Goal: Communication & Community: Answer question/provide support

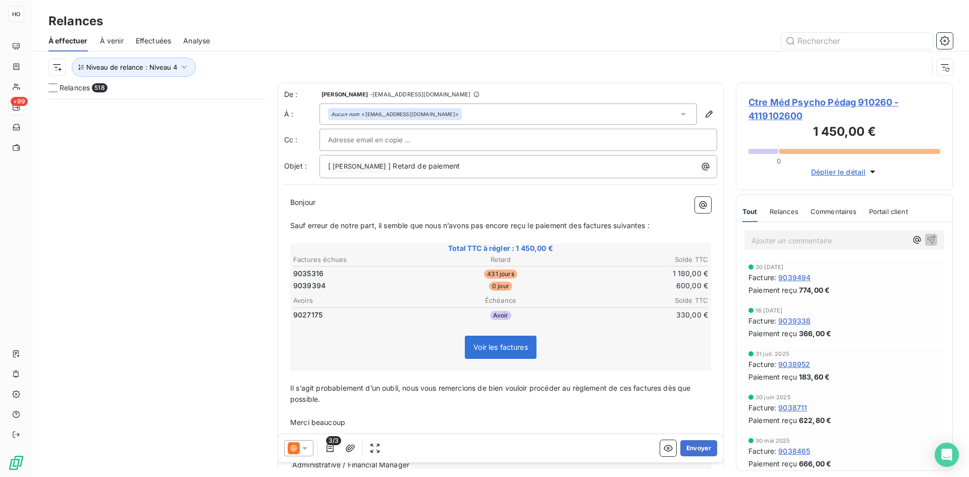
scroll to position [371, 210]
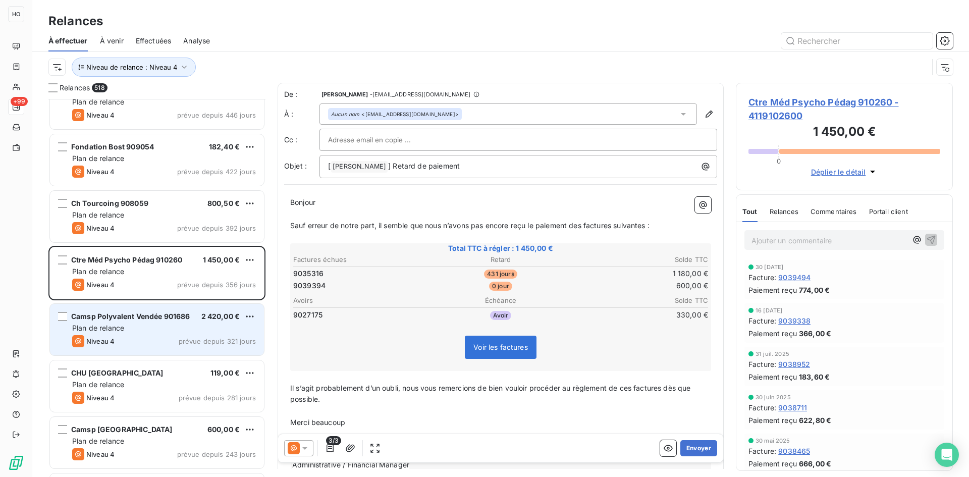
click at [152, 325] on div "Plan de relance" at bounding box center [164, 328] width 184 height 10
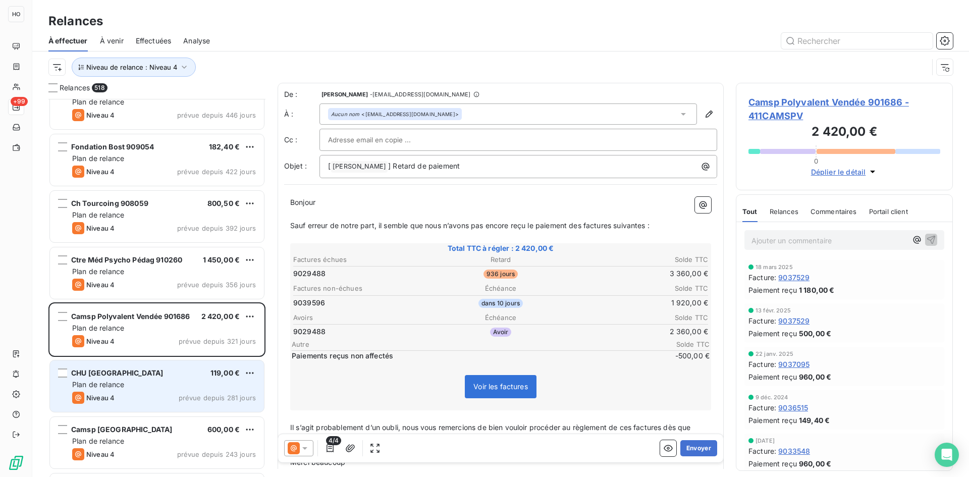
click at [149, 375] on div "CHU [GEOGRAPHIC_DATA] 119,00 €" at bounding box center [164, 373] width 184 height 9
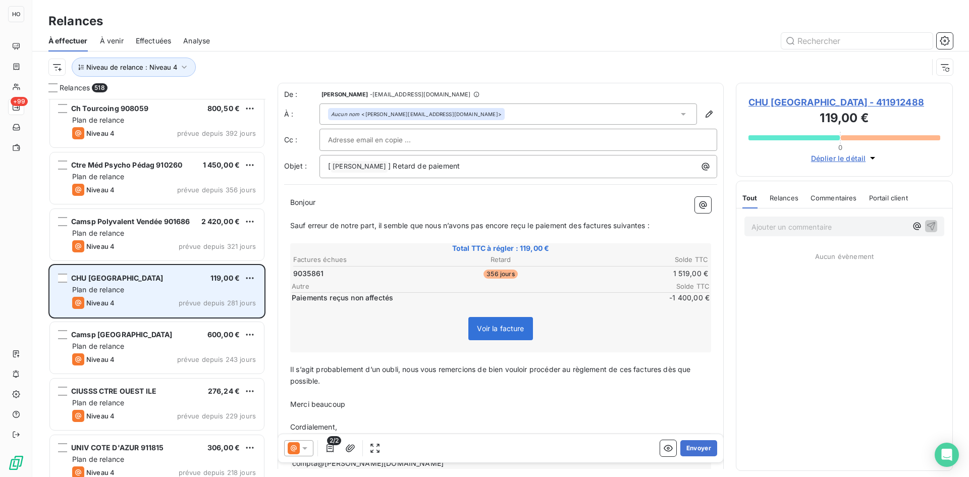
scroll to position [23206, 0]
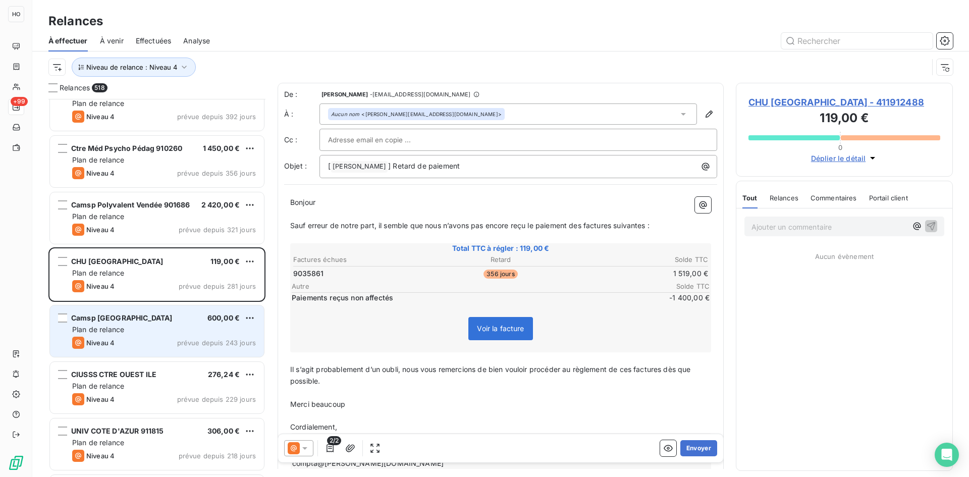
click at [142, 317] on div "Camsp Guadeloupe 600,00 €" at bounding box center [164, 318] width 184 height 9
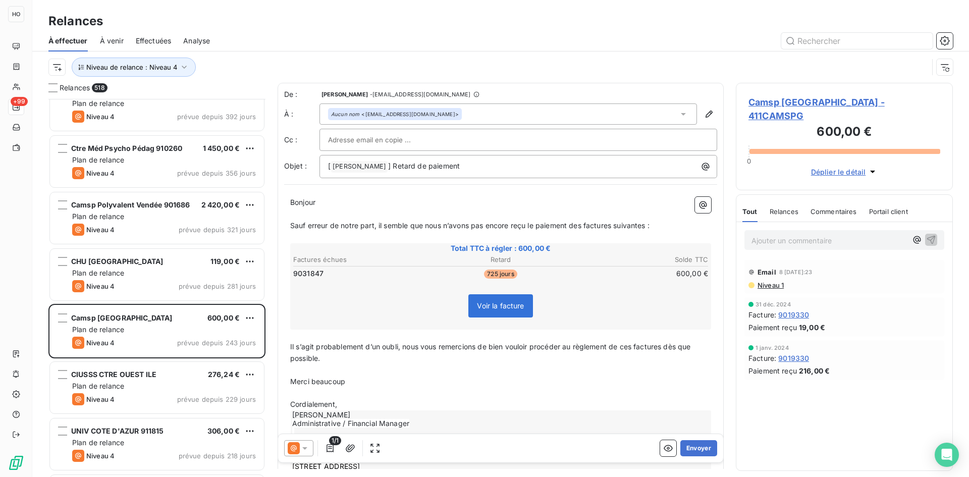
click at [306, 446] on icon at bounding box center [305, 448] width 10 height 10
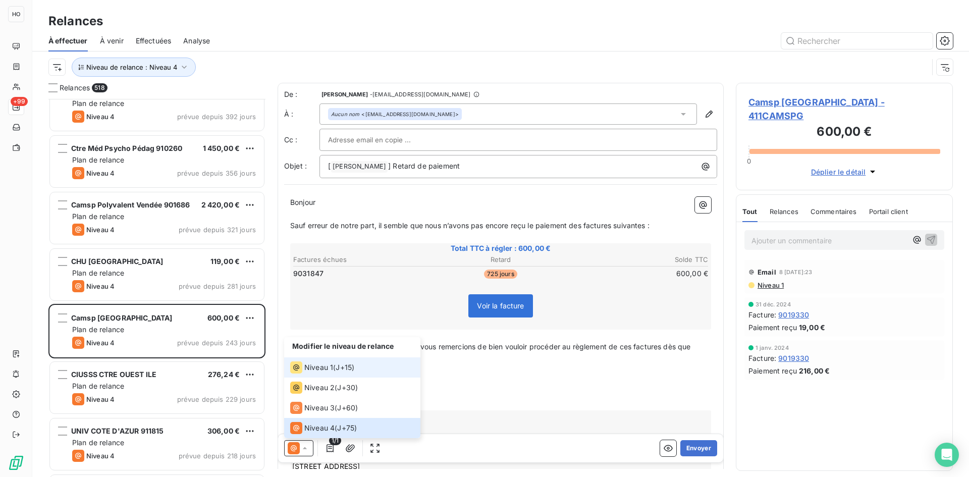
click at [330, 365] on span "Niveau 1" at bounding box center [318, 368] width 29 height 10
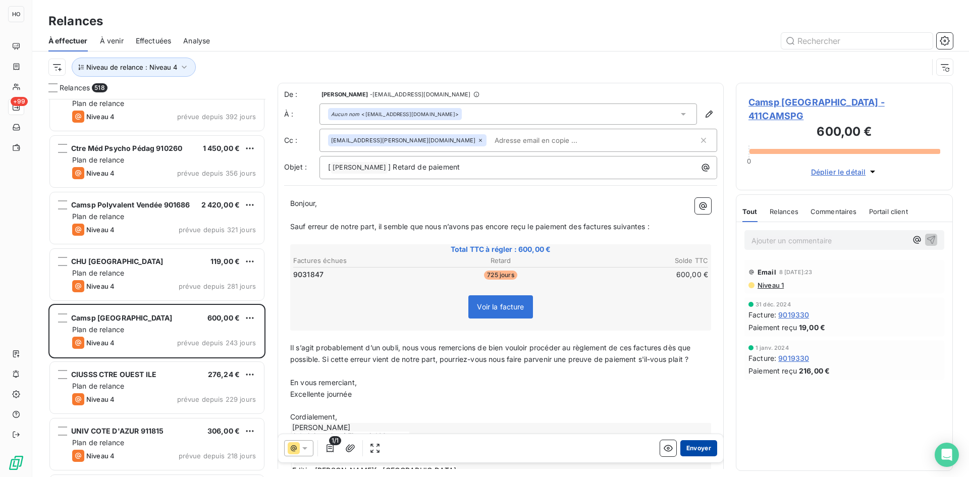
click at [698, 444] on button "Envoyer" at bounding box center [699, 448] width 37 height 16
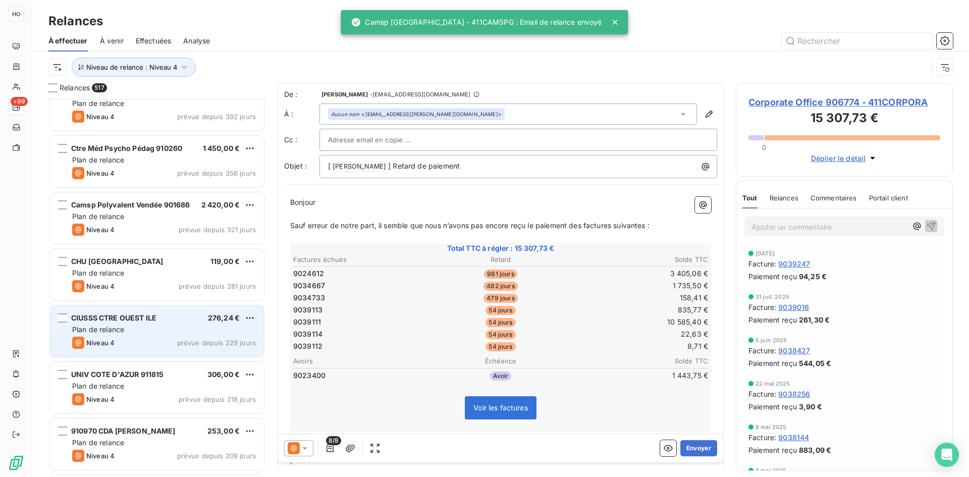
click at [152, 336] on div "CIUSSS CTRE OUEST ILE 276,24 € Plan de relance Niveau 4 prévue depuis 229 jours" at bounding box center [157, 330] width 214 height 51
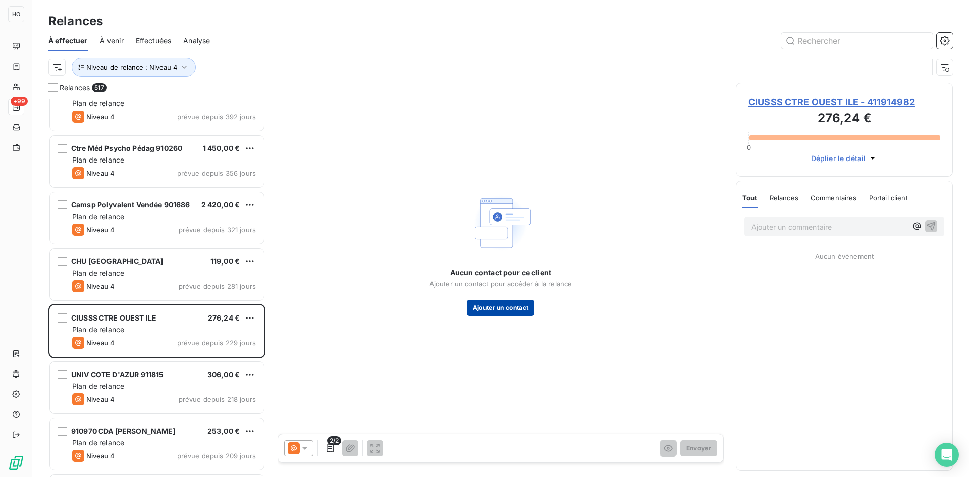
click at [500, 308] on button "Ajouter un contact" at bounding box center [501, 308] width 68 height 16
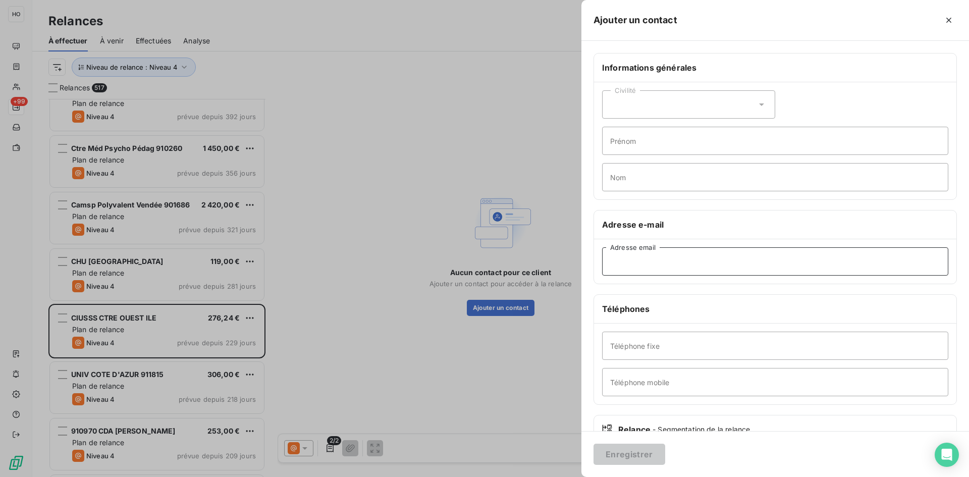
click at [653, 254] on input "Adresse email" at bounding box center [775, 261] width 346 height 28
paste input "[EMAIL_ADDRESS][DOMAIN_NAME]"
type input "[EMAIL_ADDRESS][DOMAIN_NAME]"
click at [637, 453] on button "Enregistrer" at bounding box center [630, 454] width 72 height 21
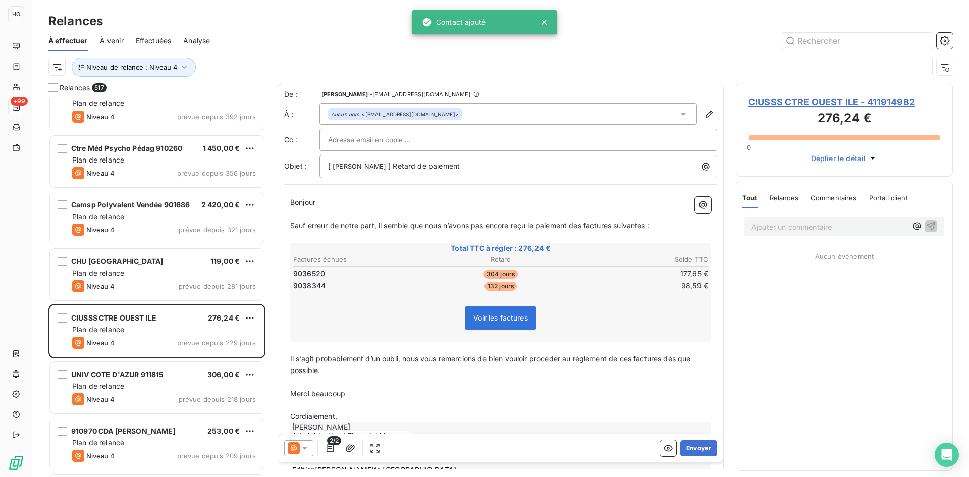
click at [302, 446] on icon at bounding box center [305, 448] width 10 height 10
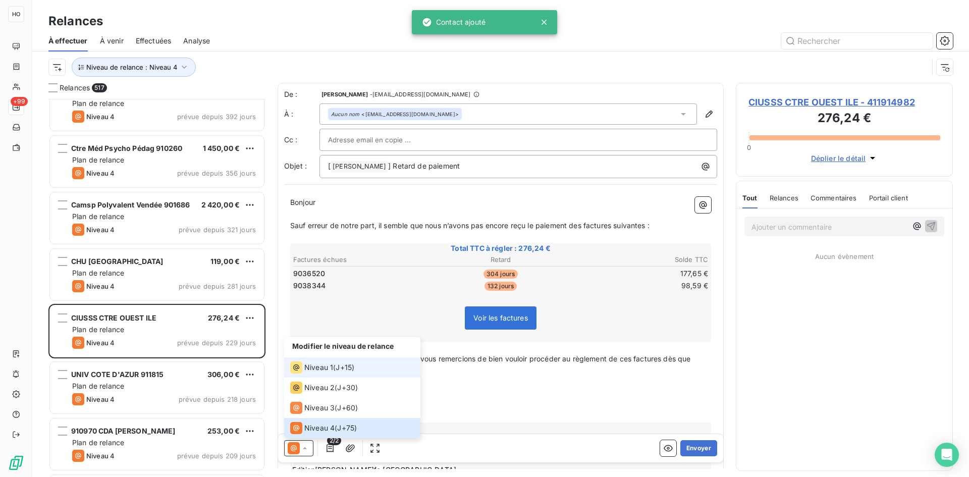
click at [329, 367] on span "Niveau 1" at bounding box center [318, 368] width 29 height 10
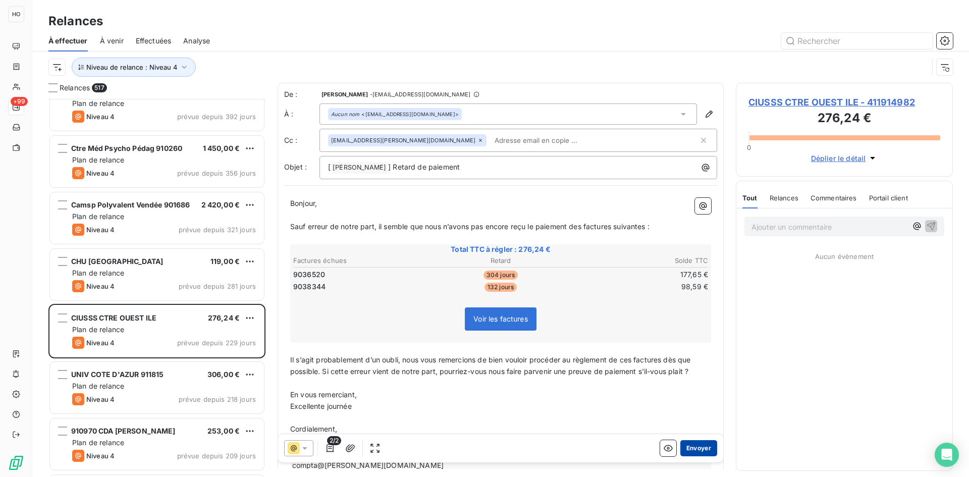
click at [697, 446] on button "Envoyer" at bounding box center [699, 448] width 37 height 16
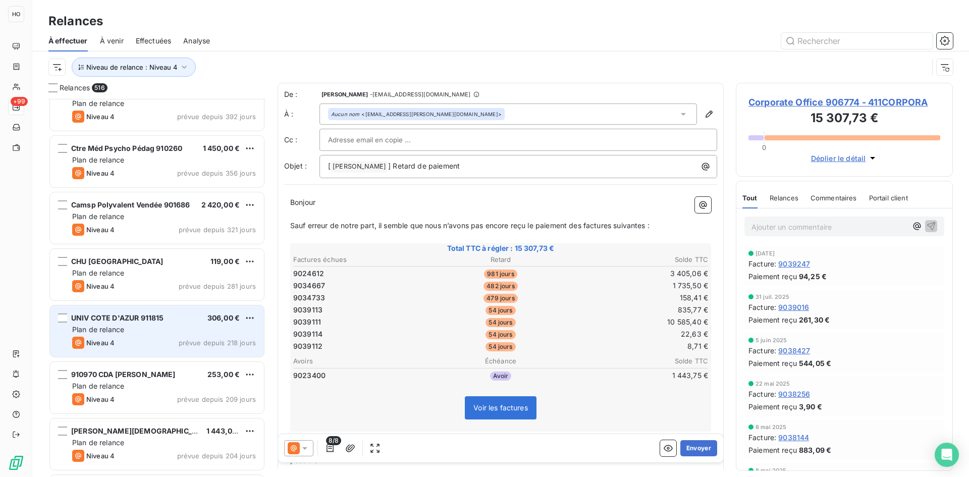
click at [168, 327] on div "Plan de relance" at bounding box center [164, 330] width 184 height 10
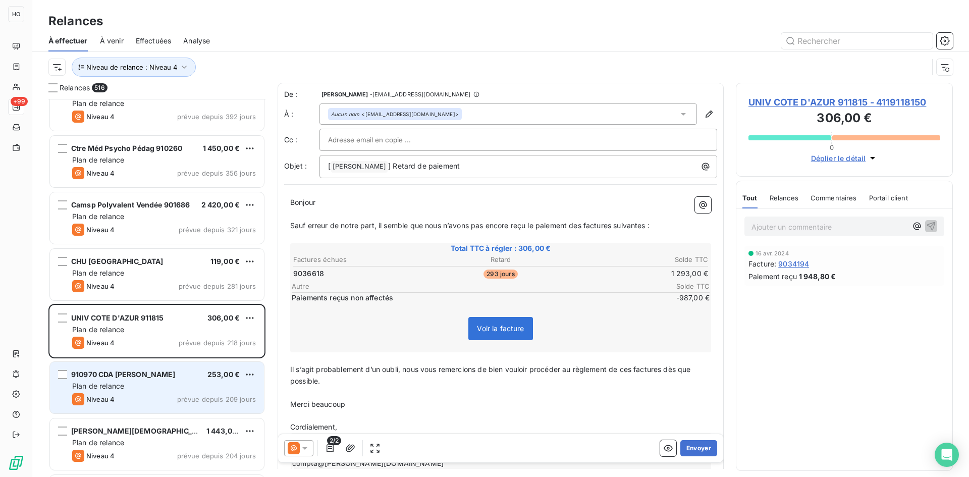
click at [175, 385] on div "Plan de relance" at bounding box center [164, 386] width 184 height 10
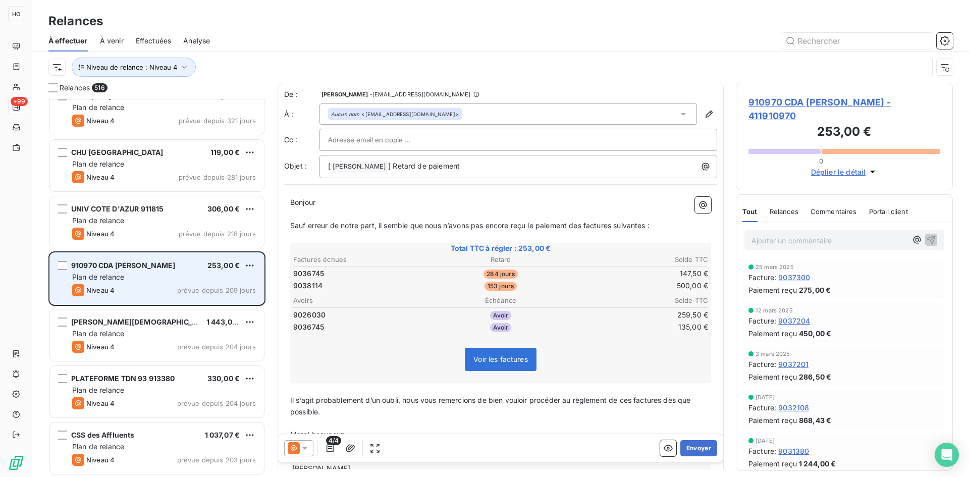
scroll to position [23323, 0]
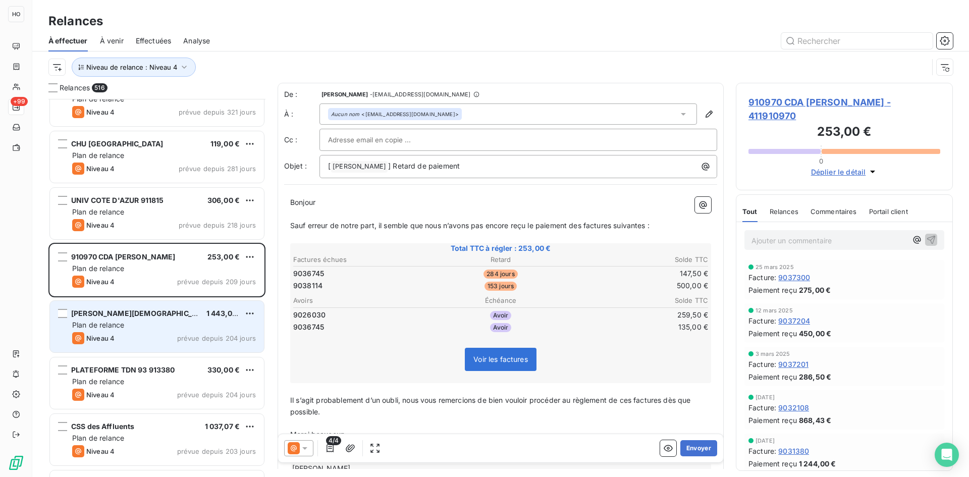
click at [157, 331] on div "[PERSON_NAME] 1 443,00 € Plan de relance Niveau 4 prévue depuis 204 jours" at bounding box center [157, 326] width 214 height 51
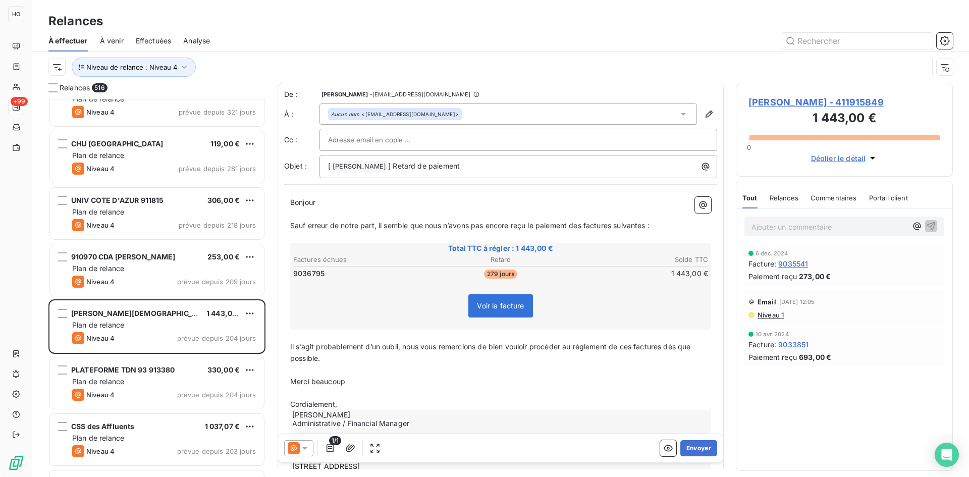
click at [297, 448] on icon at bounding box center [294, 448] width 6 height 6
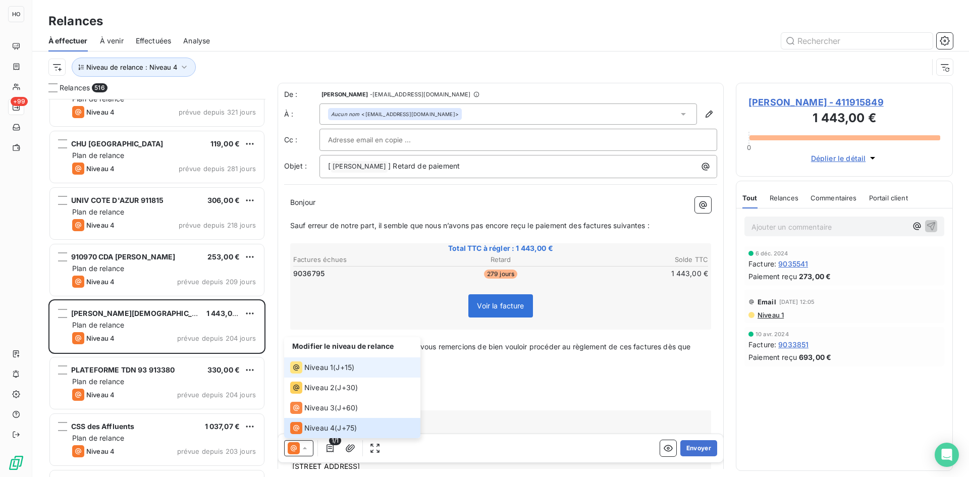
click at [337, 371] on div "Niveau 1 ( J+15 )" at bounding box center [322, 367] width 64 height 12
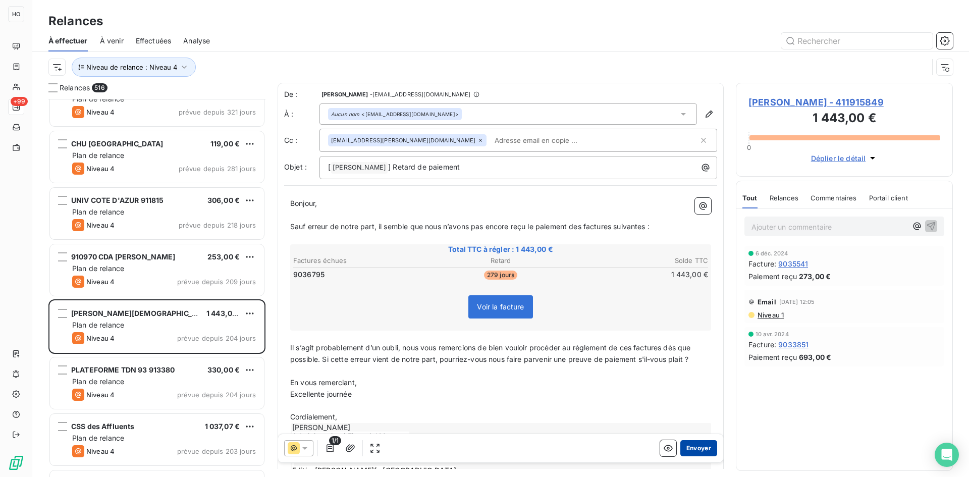
click at [701, 451] on button "Envoyer" at bounding box center [699, 448] width 37 height 16
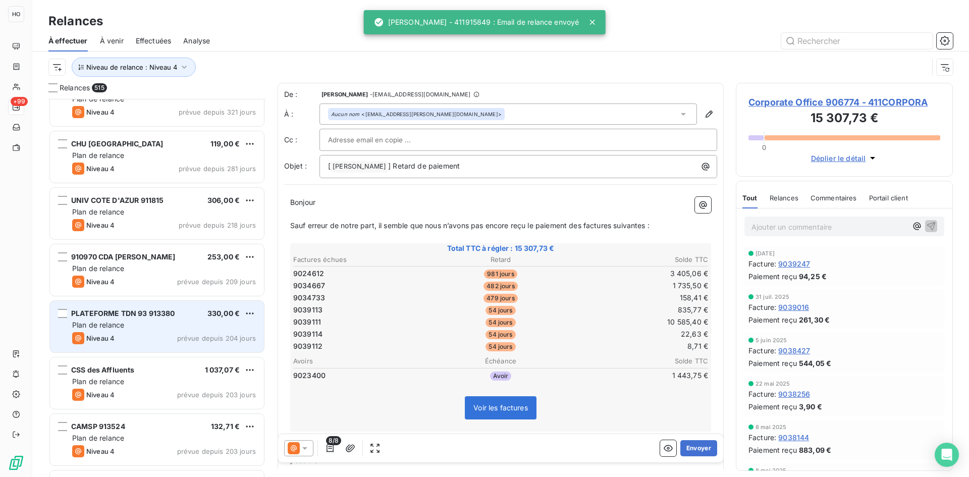
click at [136, 319] on div "PLATEFORME TDN 93 913380" at bounding box center [123, 313] width 104 height 10
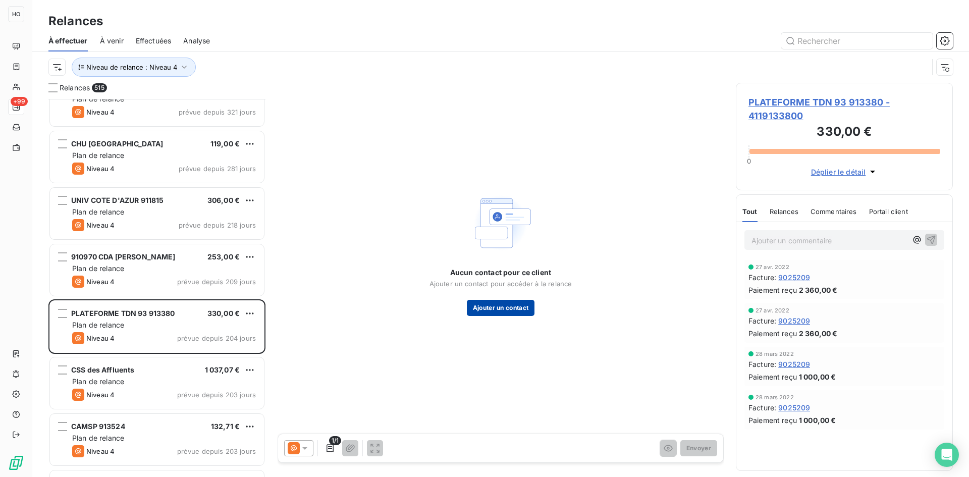
click at [506, 312] on button "Ajouter un contact" at bounding box center [501, 308] width 68 height 16
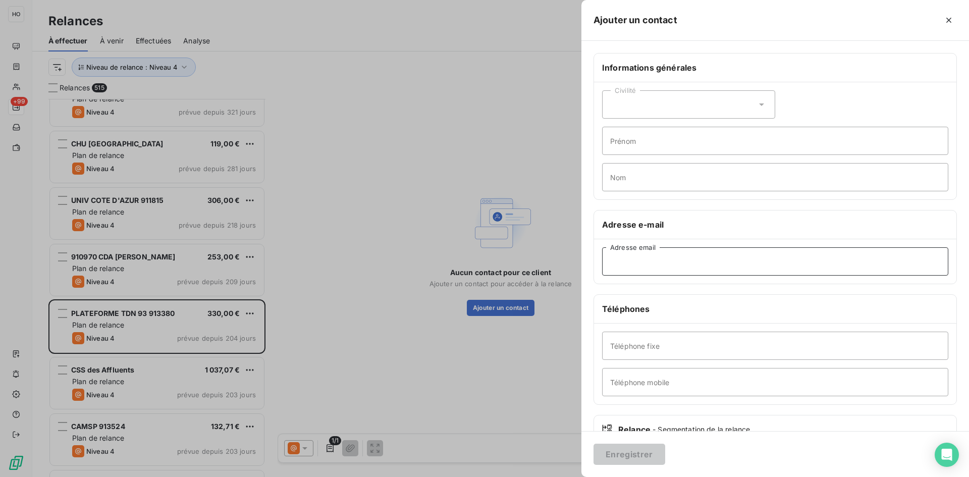
click at [659, 262] on input "Adresse email" at bounding box center [775, 261] width 346 height 28
paste input "[EMAIL_ADDRESS][DOMAIN_NAME]"
type input "[EMAIL_ADDRESS][DOMAIN_NAME]"
click at [642, 456] on button "Enregistrer" at bounding box center [630, 454] width 72 height 21
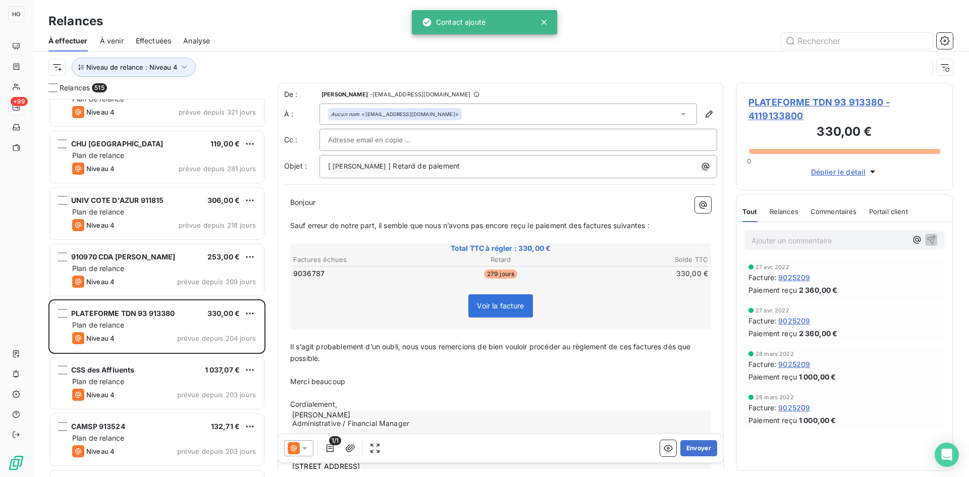
click at [297, 450] on icon at bounding box center [294, 448] width 12 height 12
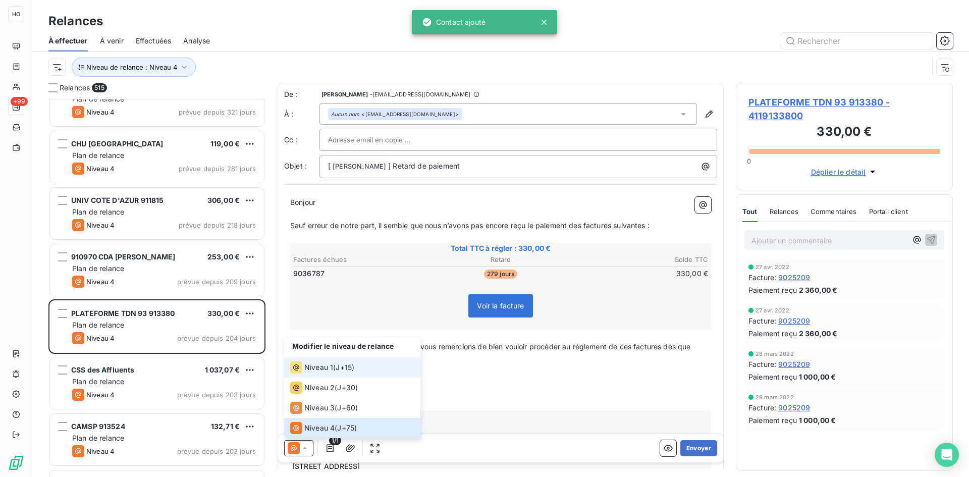
click at [333, 368] on div "Niveau 1 ( J+15 )" at bounding box center [322, 367] width 64 height 12
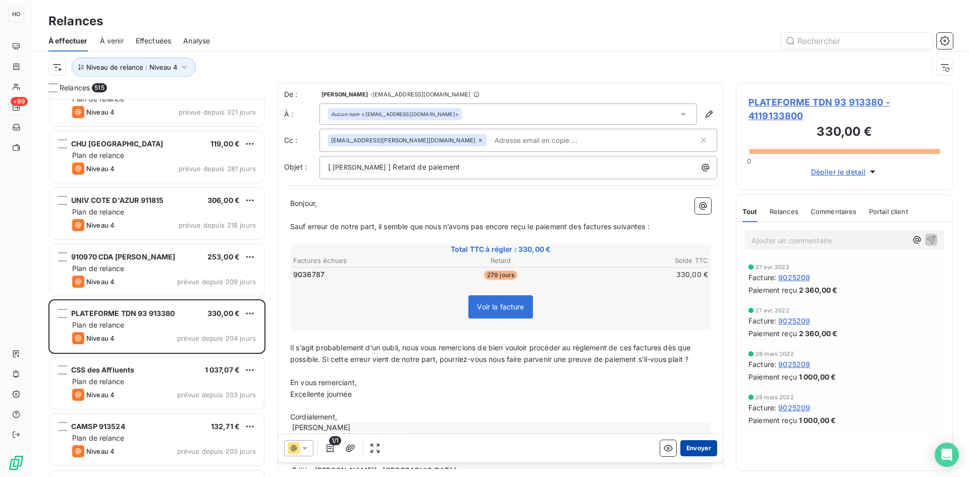
click at [699, 447] on button "Envoyer" at bounding box center [699, 448] width 37 height 16
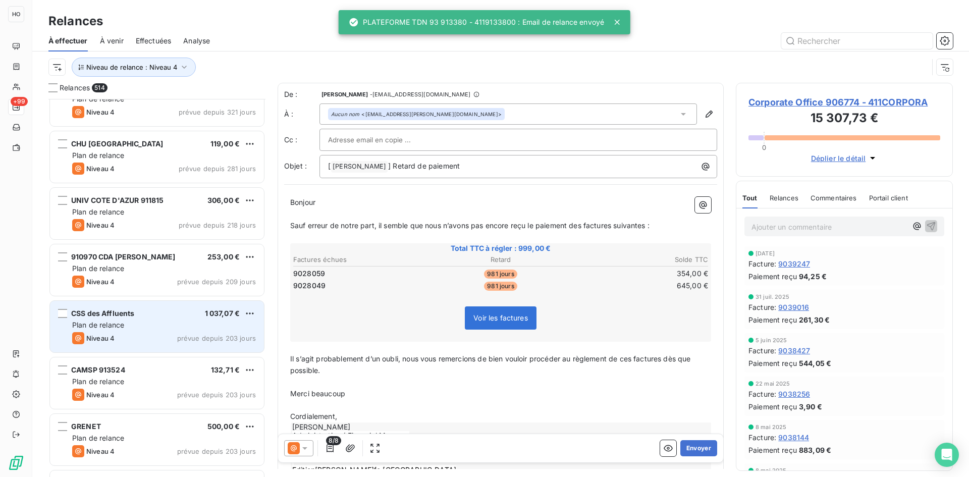
click at [156, 322] on div "Plan de relance" at bounding box center [164, 325] width 184 height 10
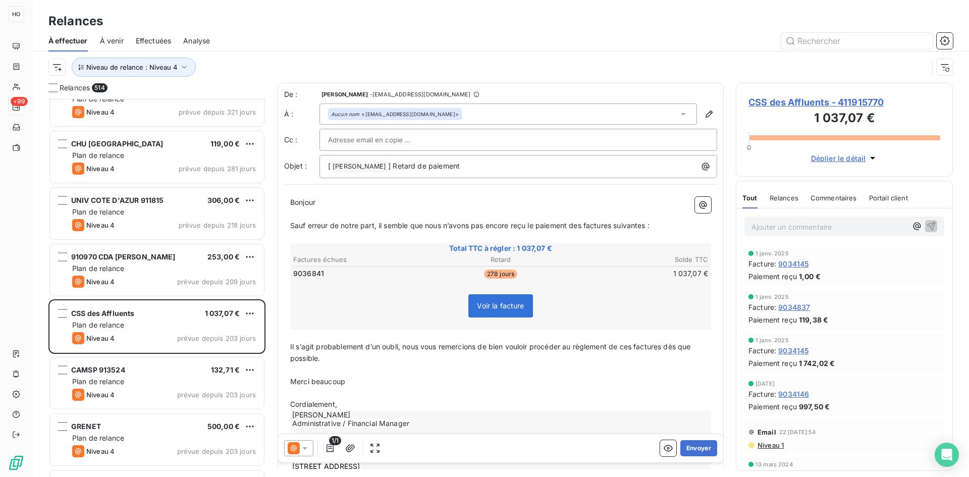
click at [305, 447] on icon at bounding box center [304, 448] width 5 height 3
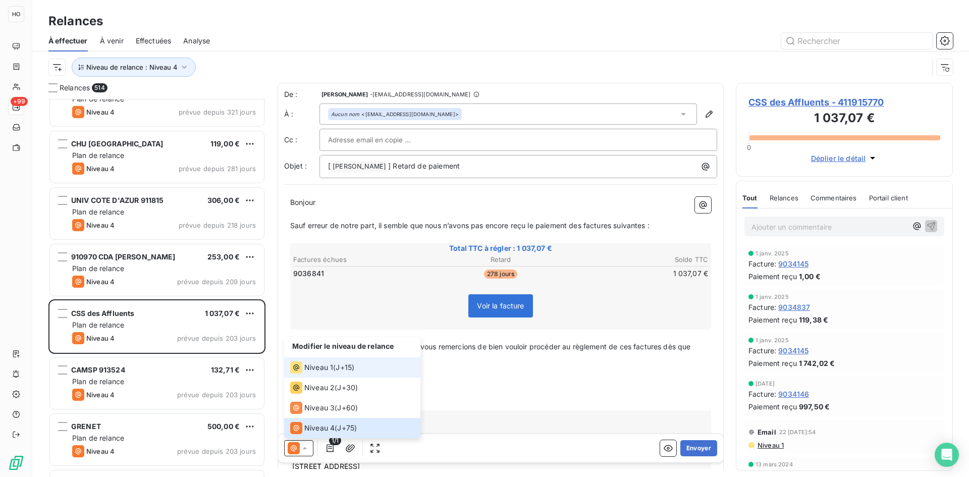
click at [345, 369] on span "J+15 )" at bounding box center [345, 368] width 19 height 10
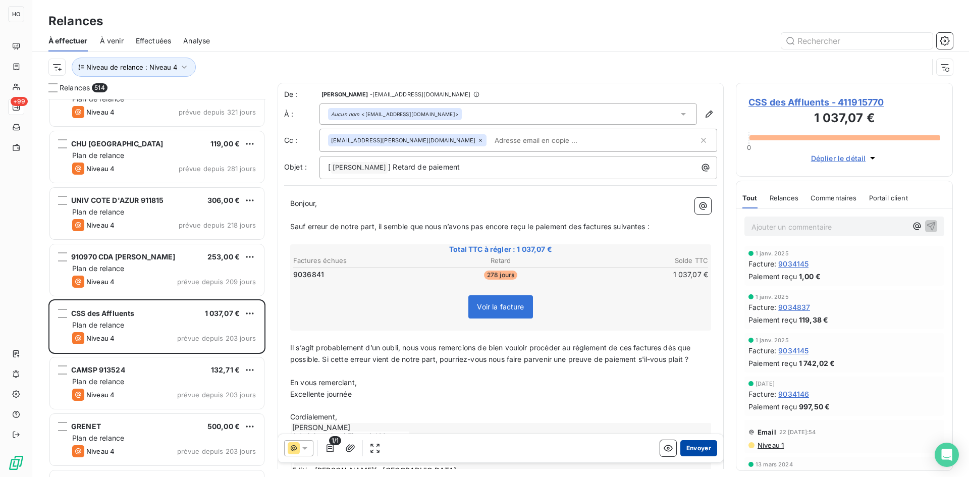
click at [696, 447] on button "Envoyer" at bounding box center [699, 448] width 37 height 16
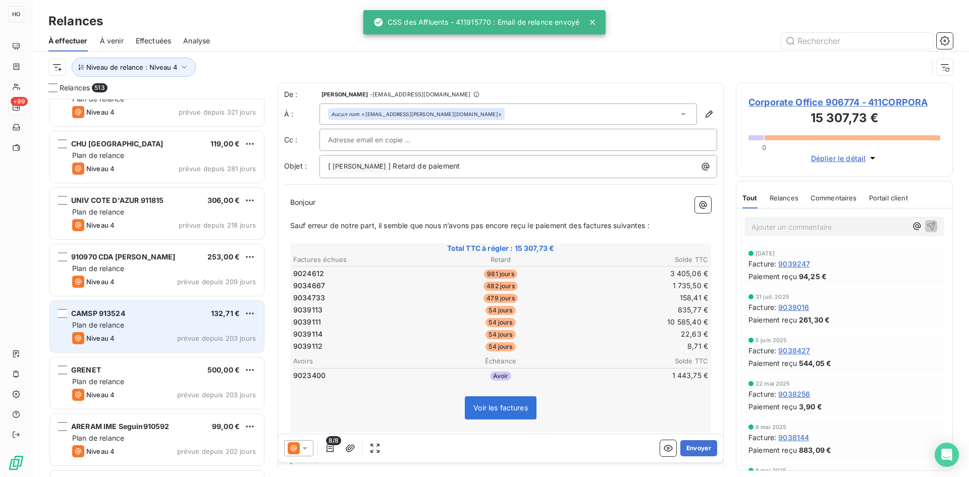
click at [142, 334] on div "Niveau 4 prévue depuis 203 jours" at bounding box center [164, 338] width 184 height 12
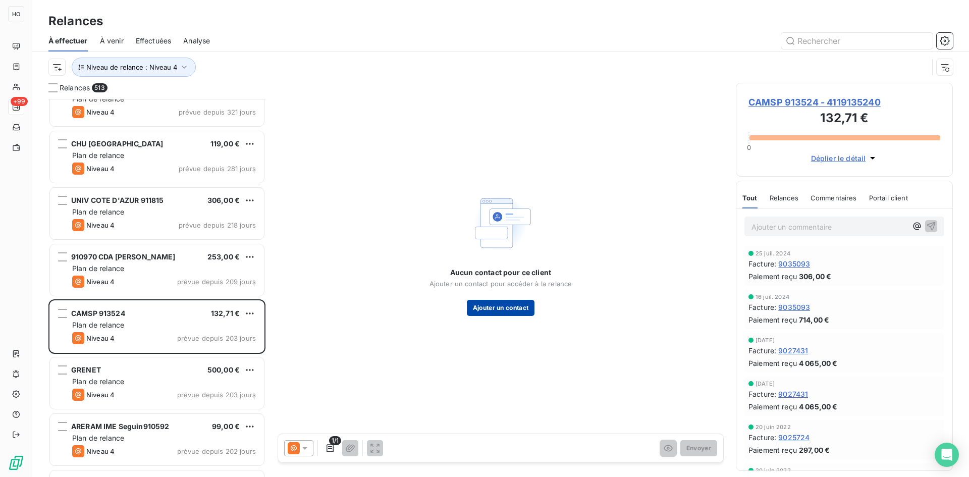
click at [495, 305] on button "Ajouter un contact" at bounding box center [501, 308] width 68 height 16
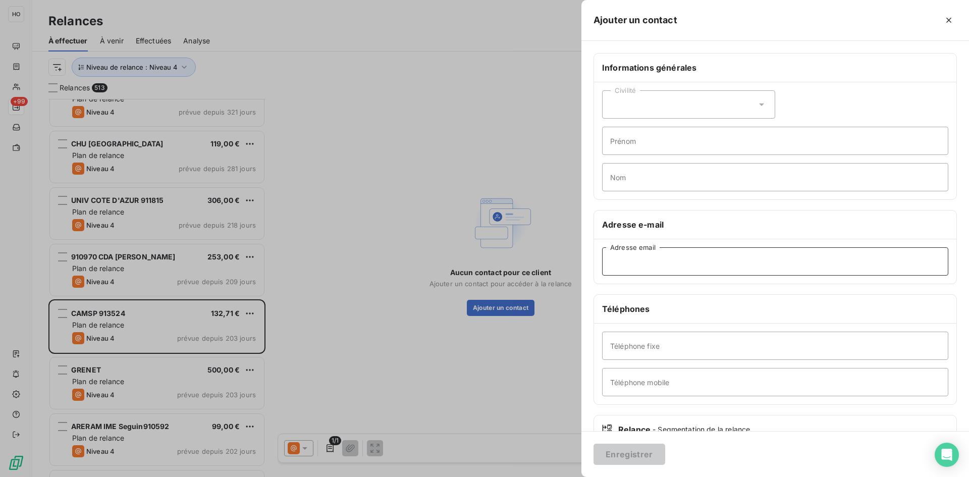
click at [675, 253] on input "Adresse email" at bounding box center [775, 261] width 346 height 28
paste input "[PERSON_NAME][EMAIL_ADDRESS][DOMAIN_NAME]"
type input "[PERSON_NAME][EMAIL_ADDRESS][DOMAIN_NAME]"
click at [625, 452] on button "Enregistrer" at bounding box center [630, 454] width 72 height 21
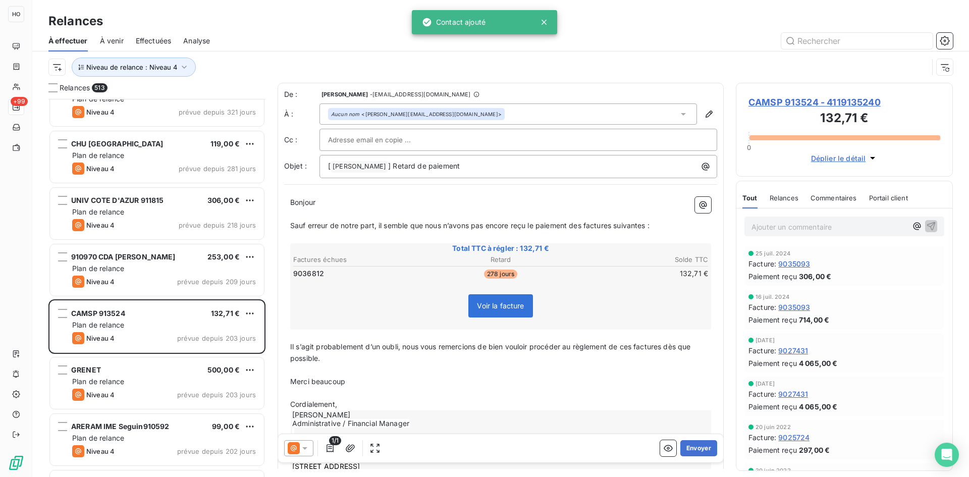
click at [307, 448] on icon at bounding box center [305, 448] width 10 height 10
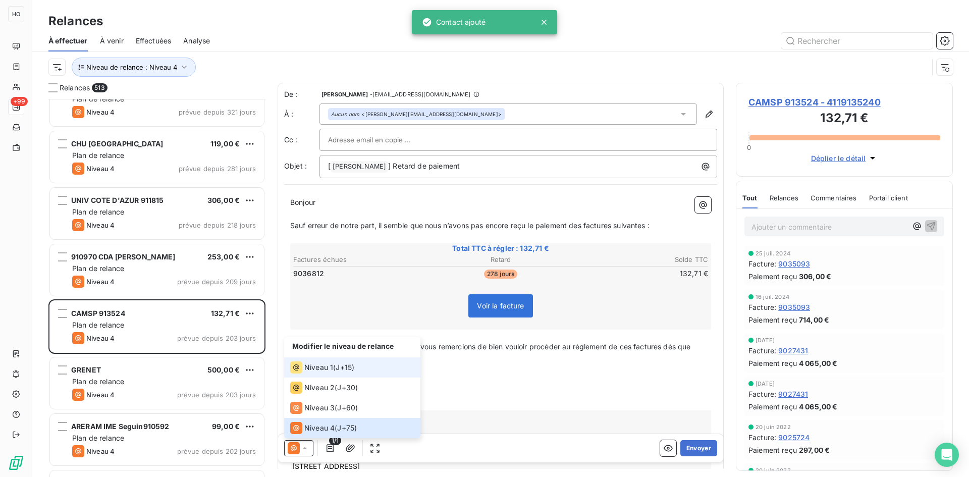
click at [338, 368] on span "J+15 )" at bounding box center [345, 368] width 19 height 10
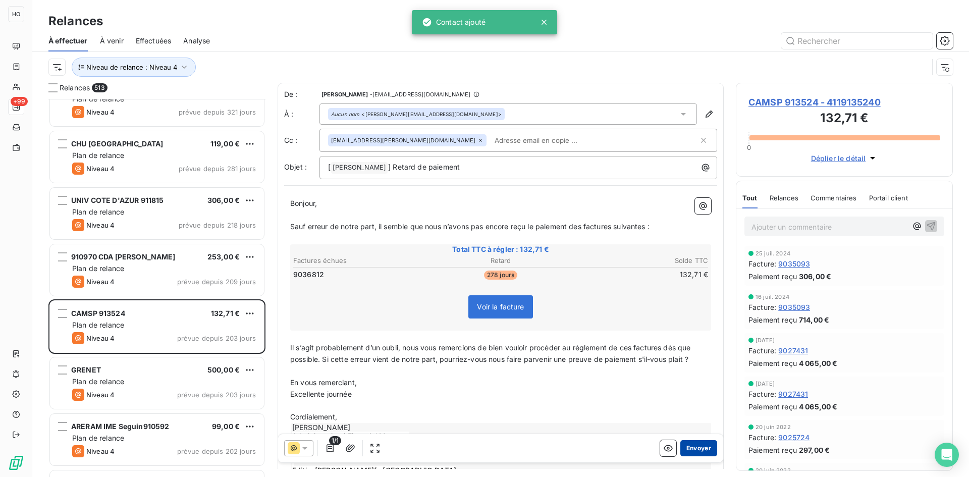
click at [703, 446] on button "Envoyer" at bounding box center [699, 448] width 37 height 16
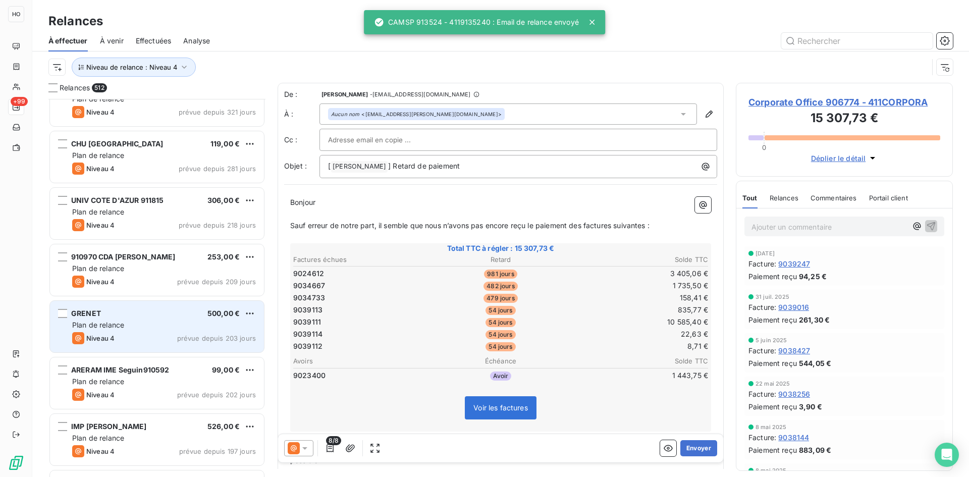
click at [181, 336] on span "prévue depuis 203 jours" at bounding box center [216, 338] width 79 height 8
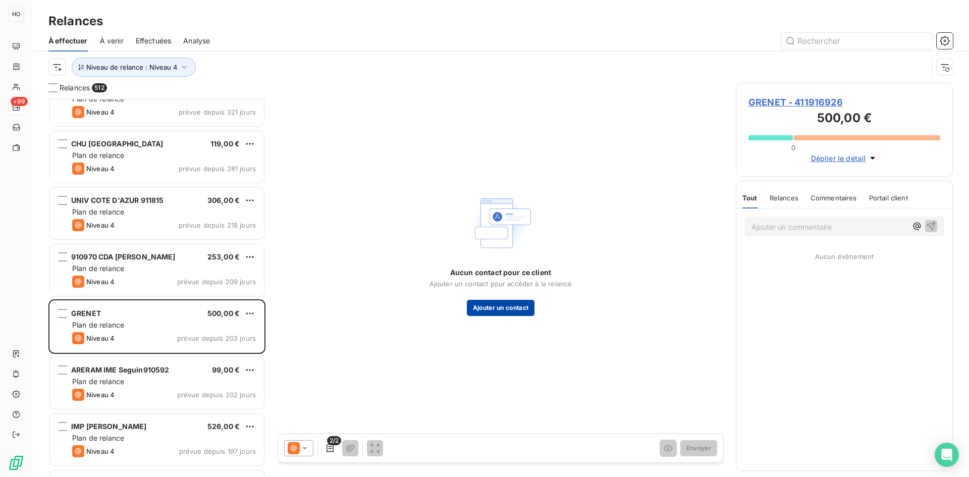
click at [496, 307] on button "Ajouter un contact" at bounding box center [501, 308] width 68 height 16
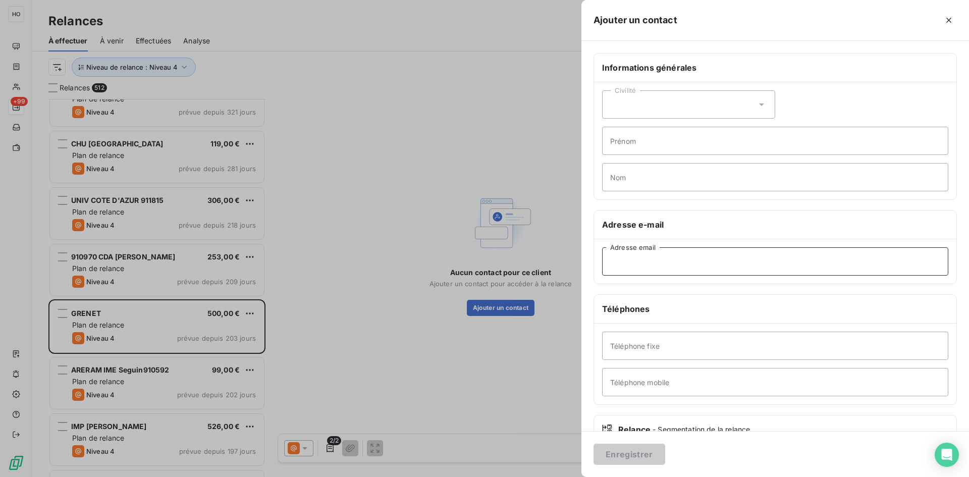
click at [647, 264] on input "Adresse email" at bounding box center [775, 261] width 346 height 28
paste input "[EMAIL_ADDRESS][DOMAIN_NAME]"
type input "[EMAIL_ADDRESS][DOMAIN_NAME]"
click at [624, 455] on button "Enregistrer" at bounding box center [630, 454] width 72 height 21
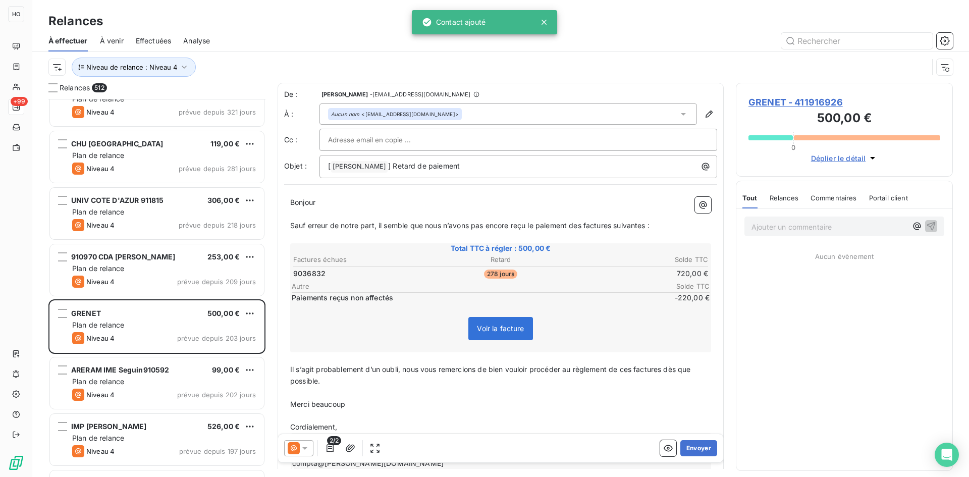
click at [297, 449] on icon at bounding box center [294, 448] width 12 height 12
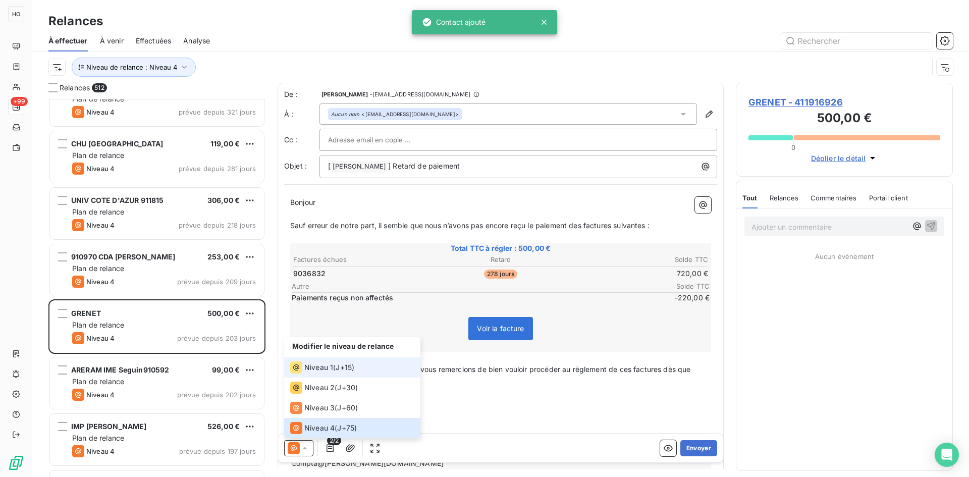
click at [332, 367] on span "Niveau 1" at bounding box center [318, 368] width 29 height 10
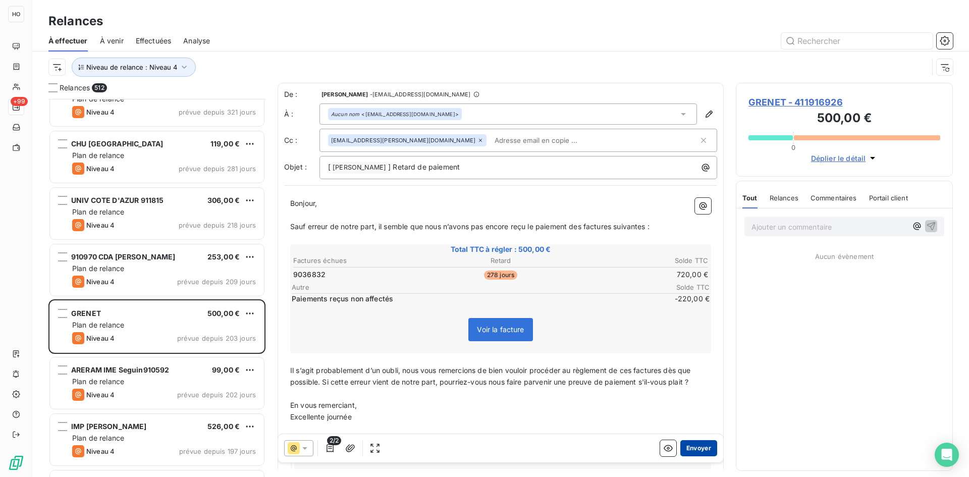
click at [696, 449] on button "Envoyer" at bounding box center [699, 448] width 37 height 16
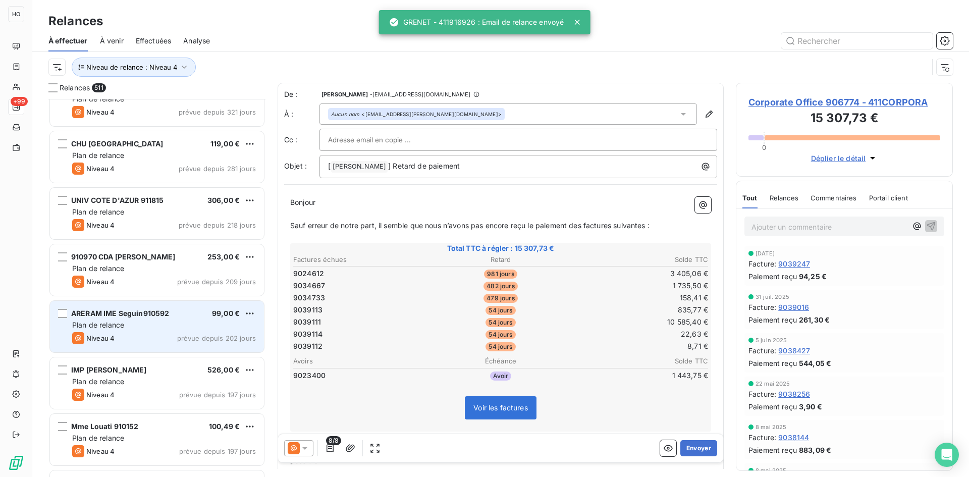
click at [170, 322] on div "Plan de relance" at bounding box center [164, 325] width 184 height 10
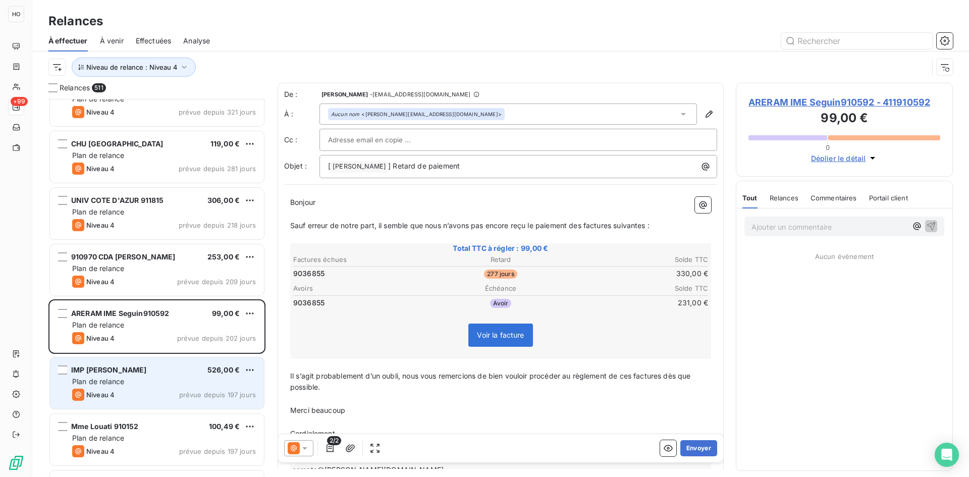
click at [170, 380] on div "Plan de relance" at bounding box center [164, 382] width 184 height 10
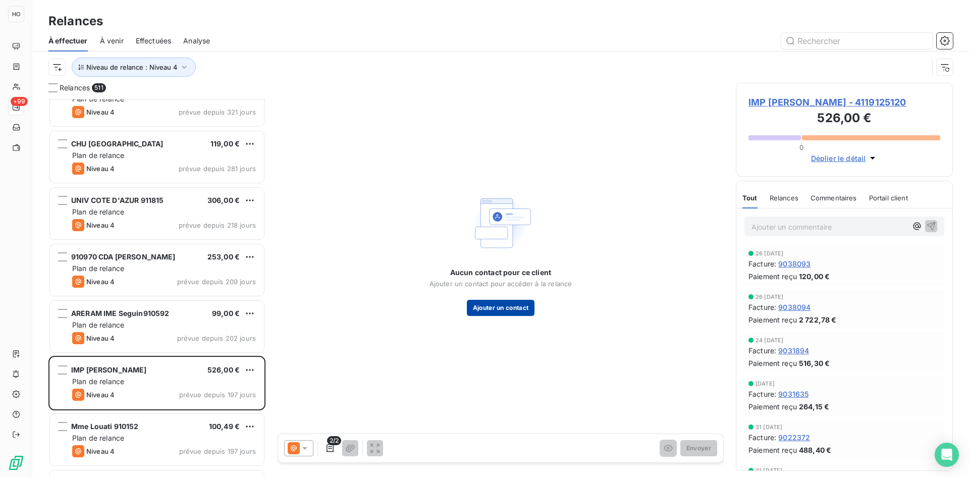
click at [498, 312] on button "Ajouter un contact" at bounding box center [501, 308] width 68 height 16
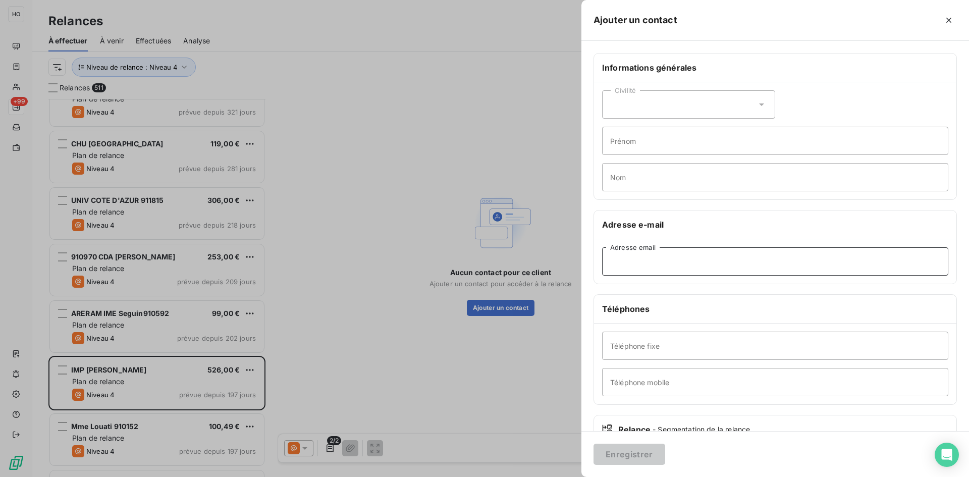
click at [671, 260] on input "Adresse email" at bounding box center [775, 261] width 346 height 28
paste input "[EMAIL_ADDRESS][DOMAIN_NAME]"
type input "[EMAIL_ADDRESS][DOMAIN_NAME]"
click at [634, 456] on button "Enregistrer" at bounding box center [630, 454] width 72 height 21
